Goal: Information Seeking & Learning: Learn about a topic

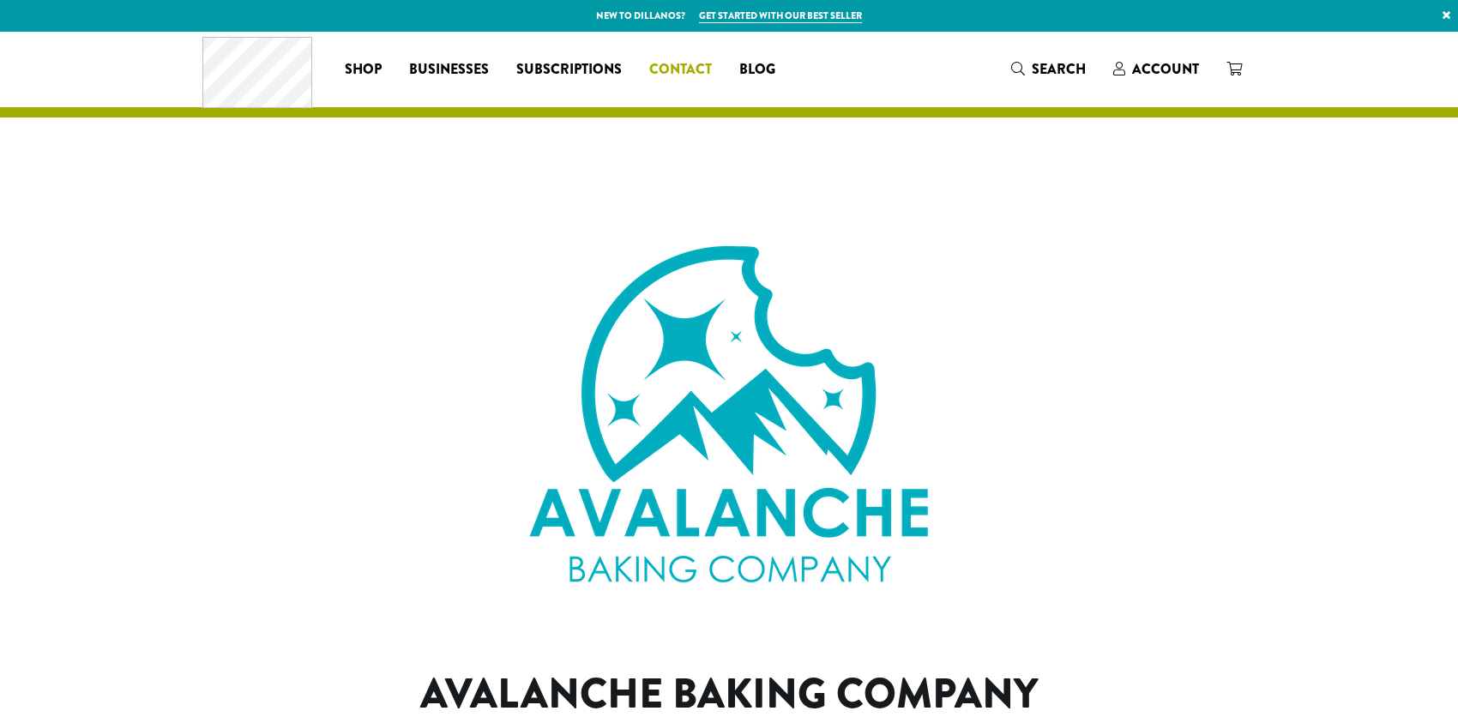
click at [698, 66] on span "Contact" at bounding box center [680, 69] width 63 height 21
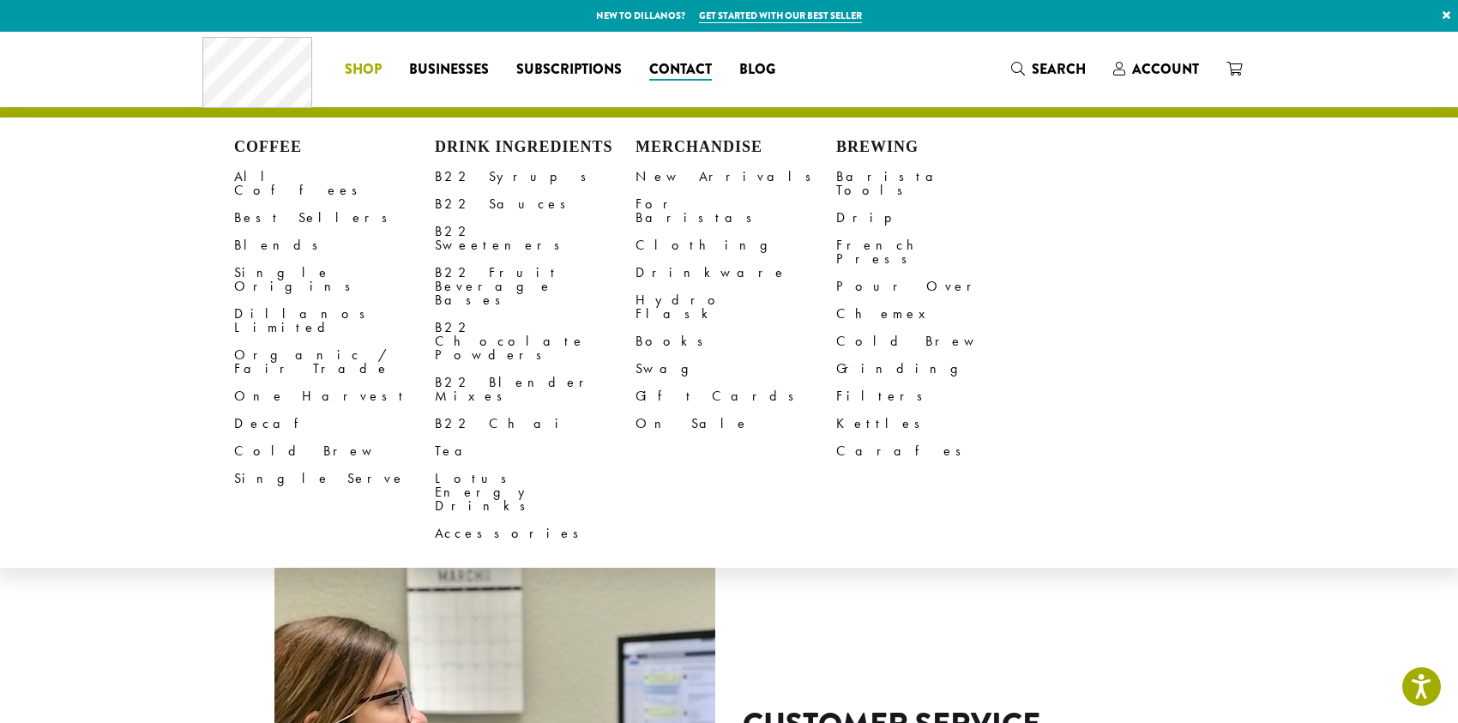
click at [354, 68] on span "Shop" at bounding box center [363, 69] width 37 height 21
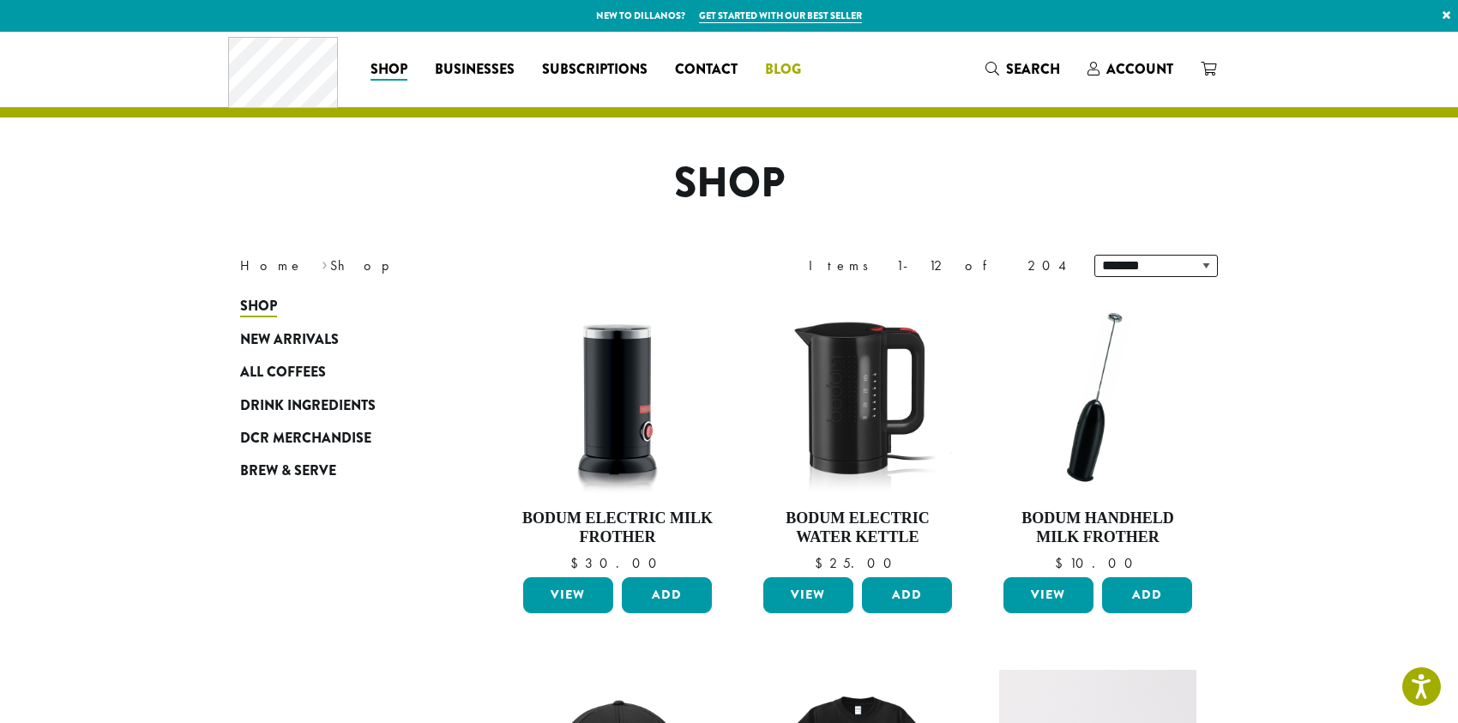
click at [791, 64] on span "Blog" at bounding box center [783, 69] width 36 height 21
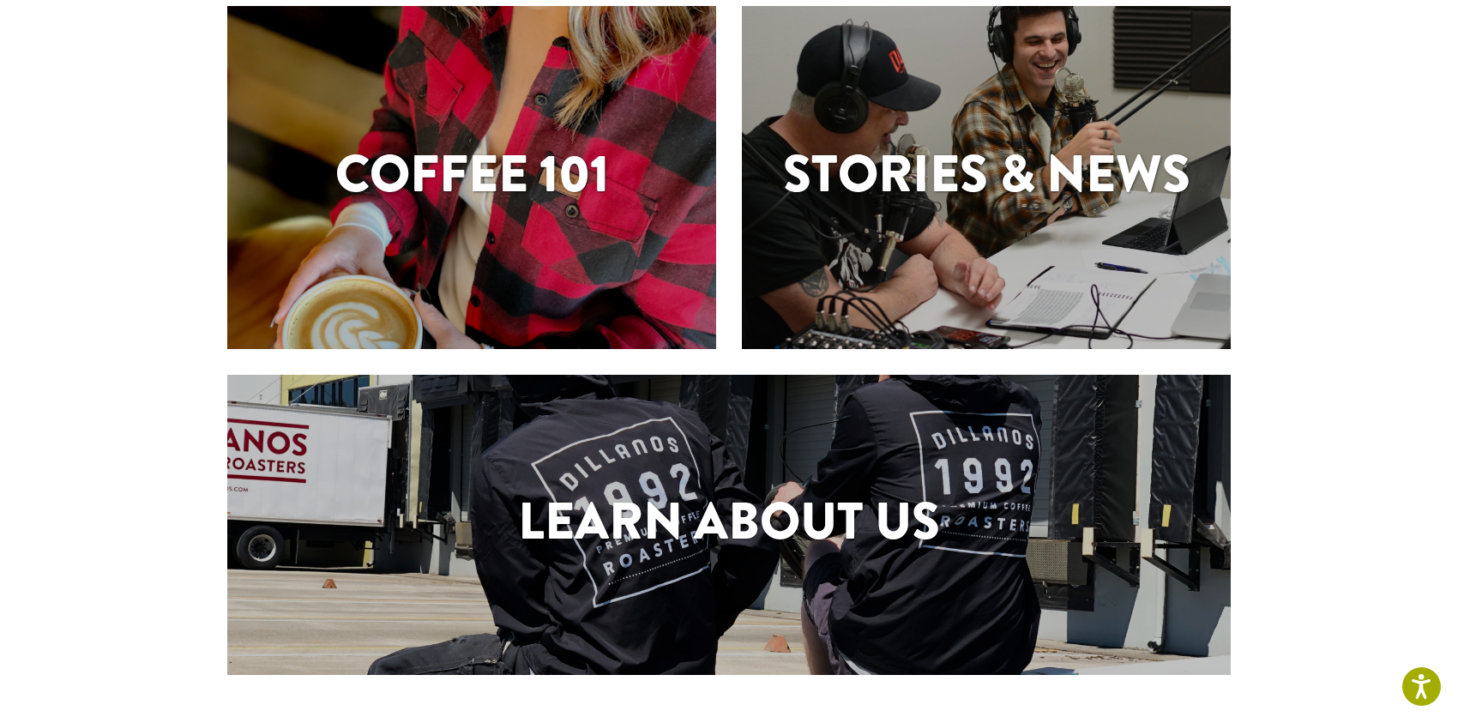
scroll to position [690, 0]
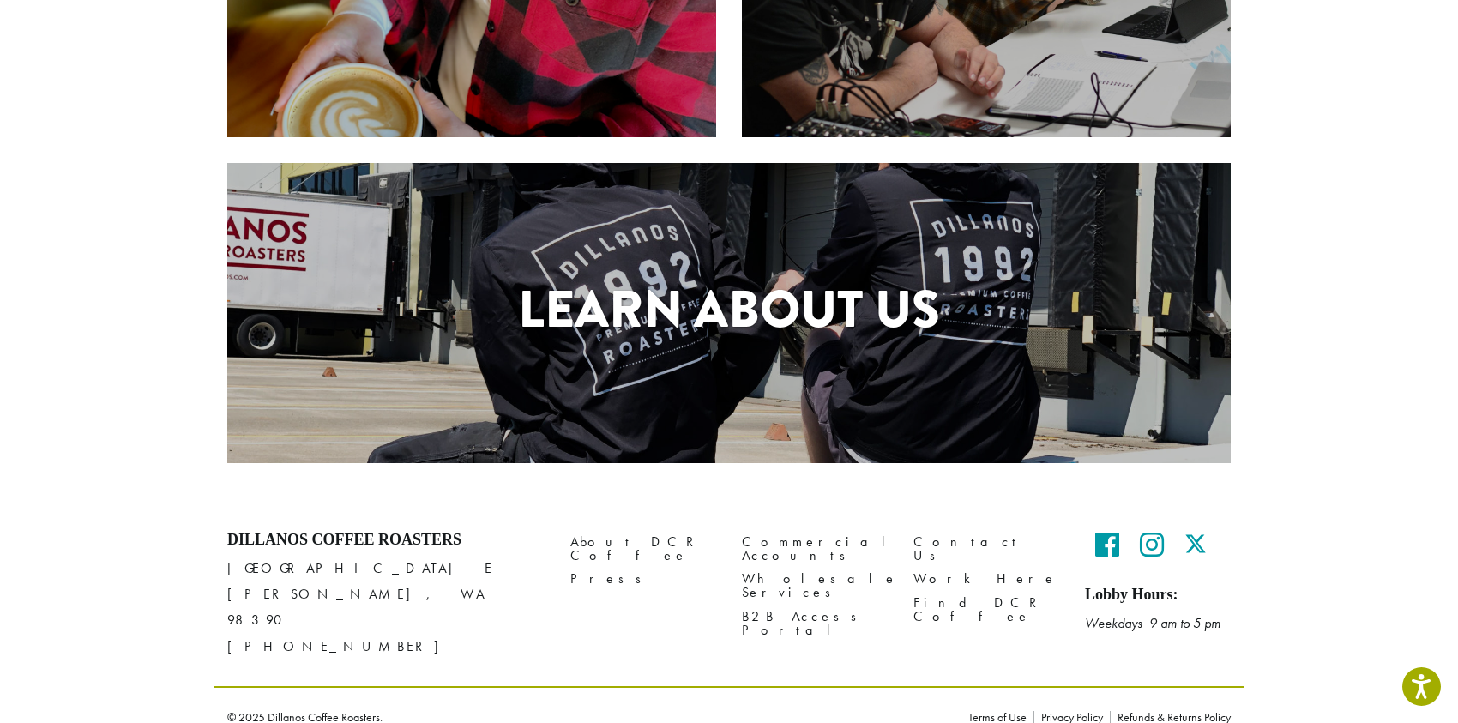
click at [798, 244] on div "Learn About Us" at bounding box center [728, 313] width 1003 height 300
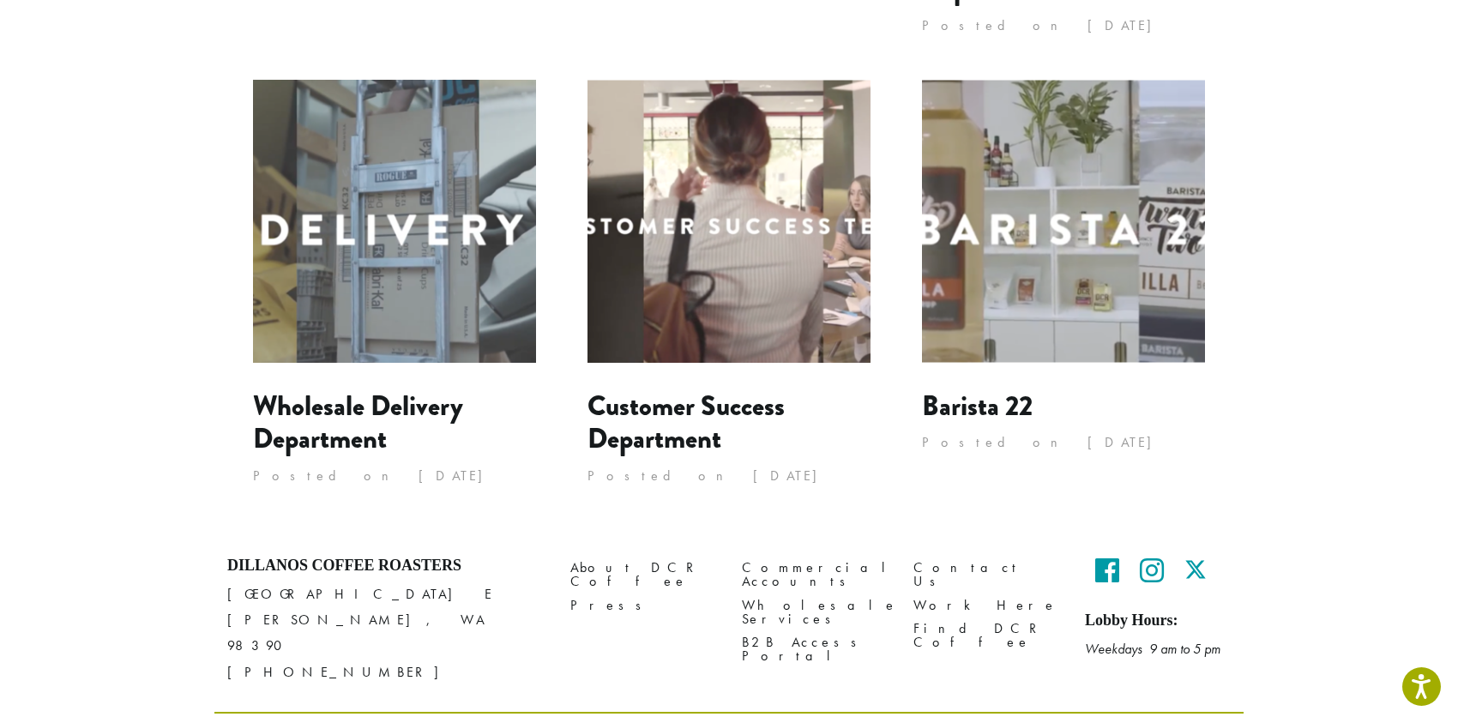
scroll to position [1585, 0]
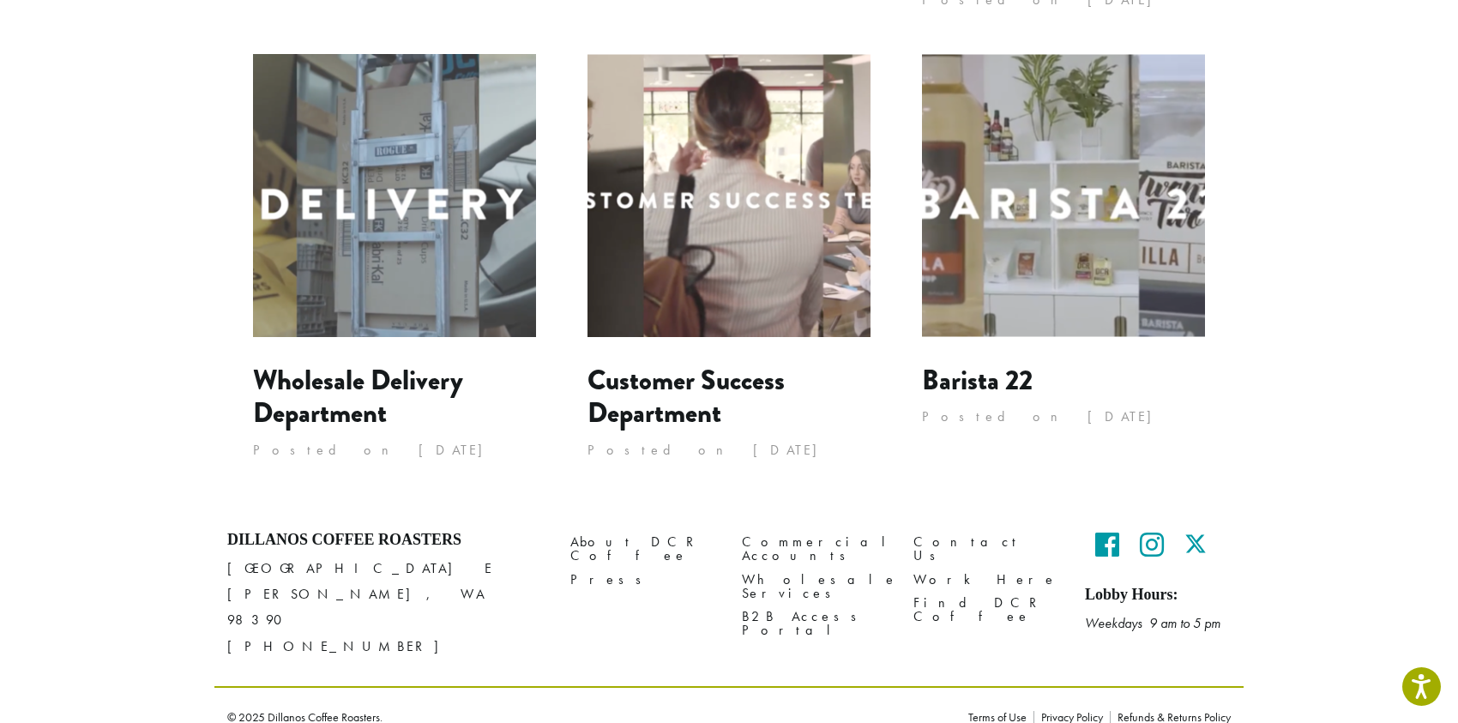
click at [1123, 226] on img at bounding box center [1063, 195] width 283 height 283
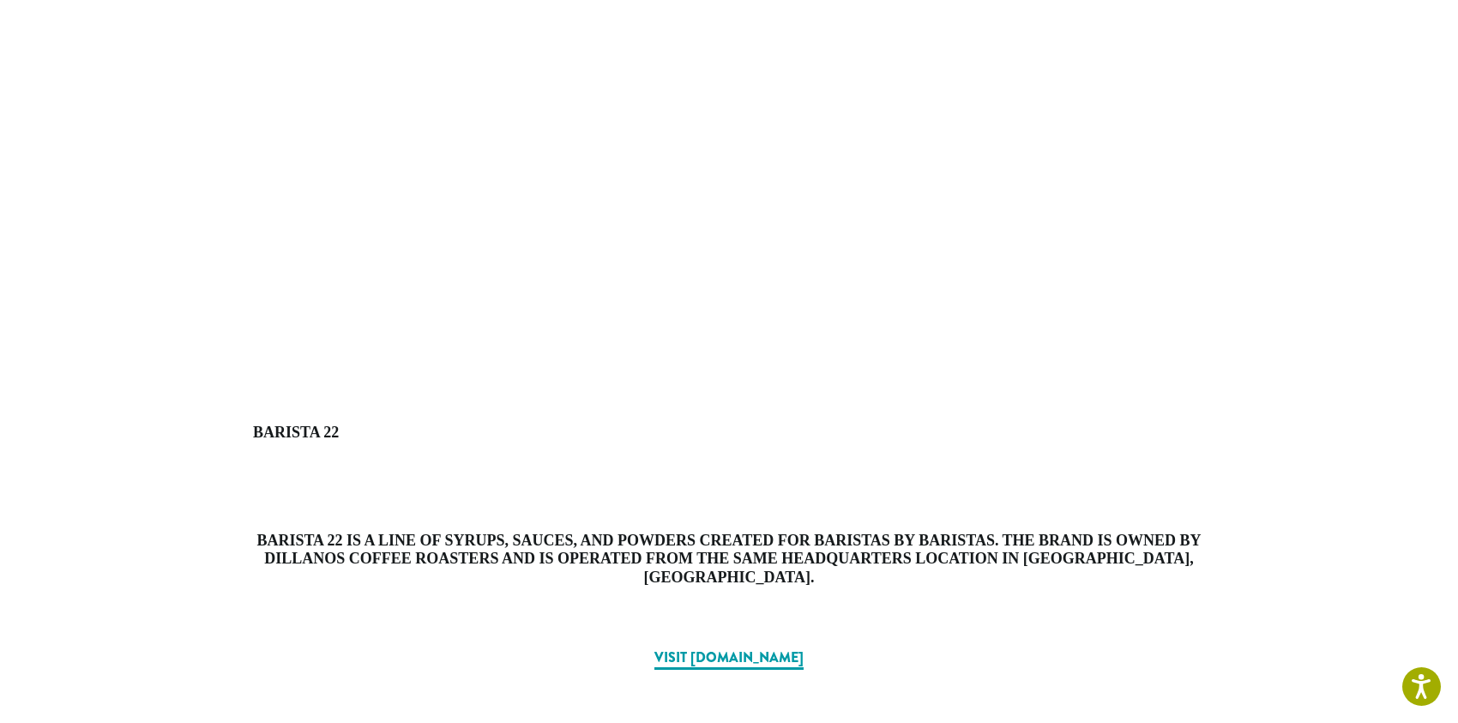
scroll to position [686, 0]
